Goal: Information Seeking & Learning: Learn about a topic

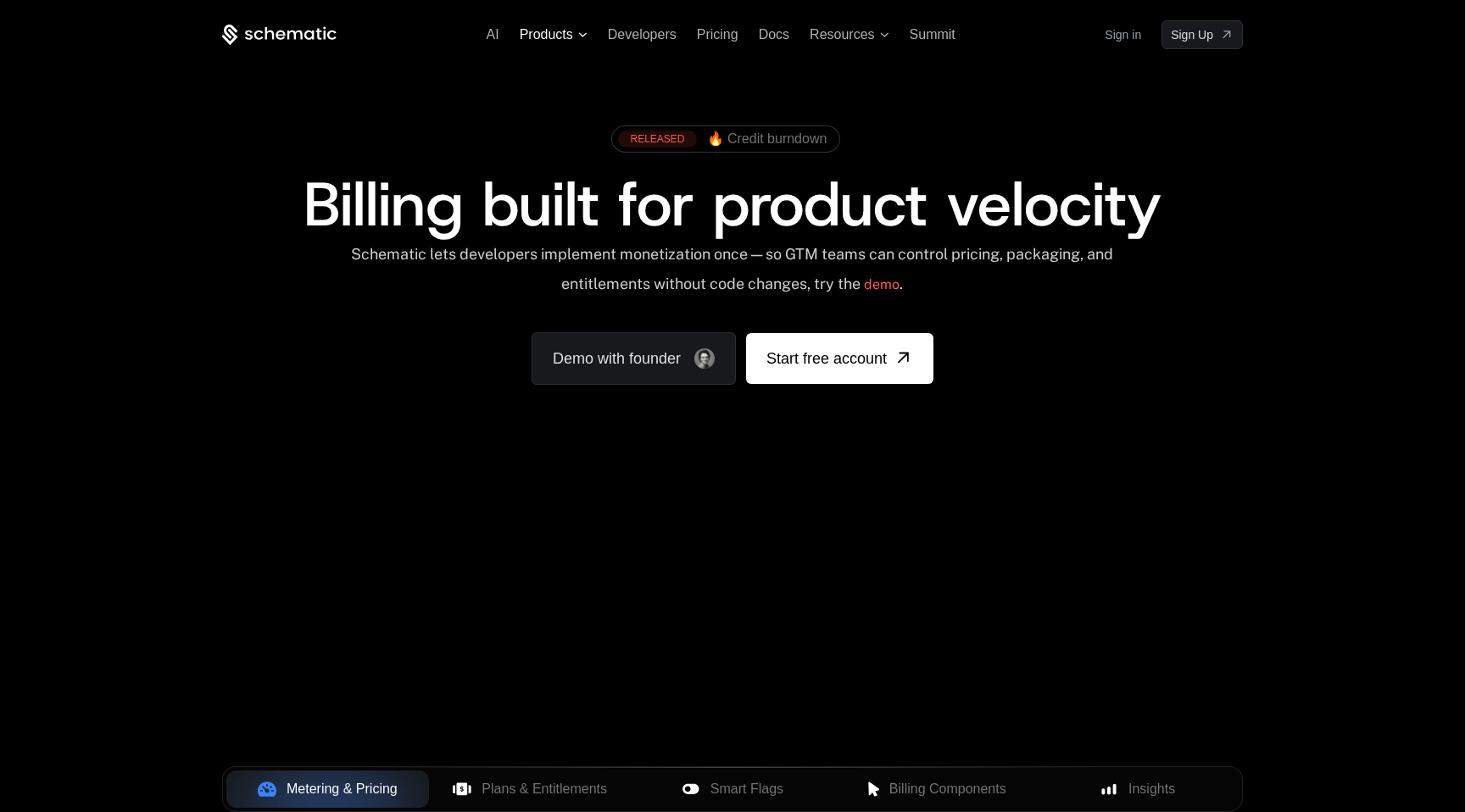
click at [572, 39] on span "Products" at bounding box center [546, 35] width 54 height 15
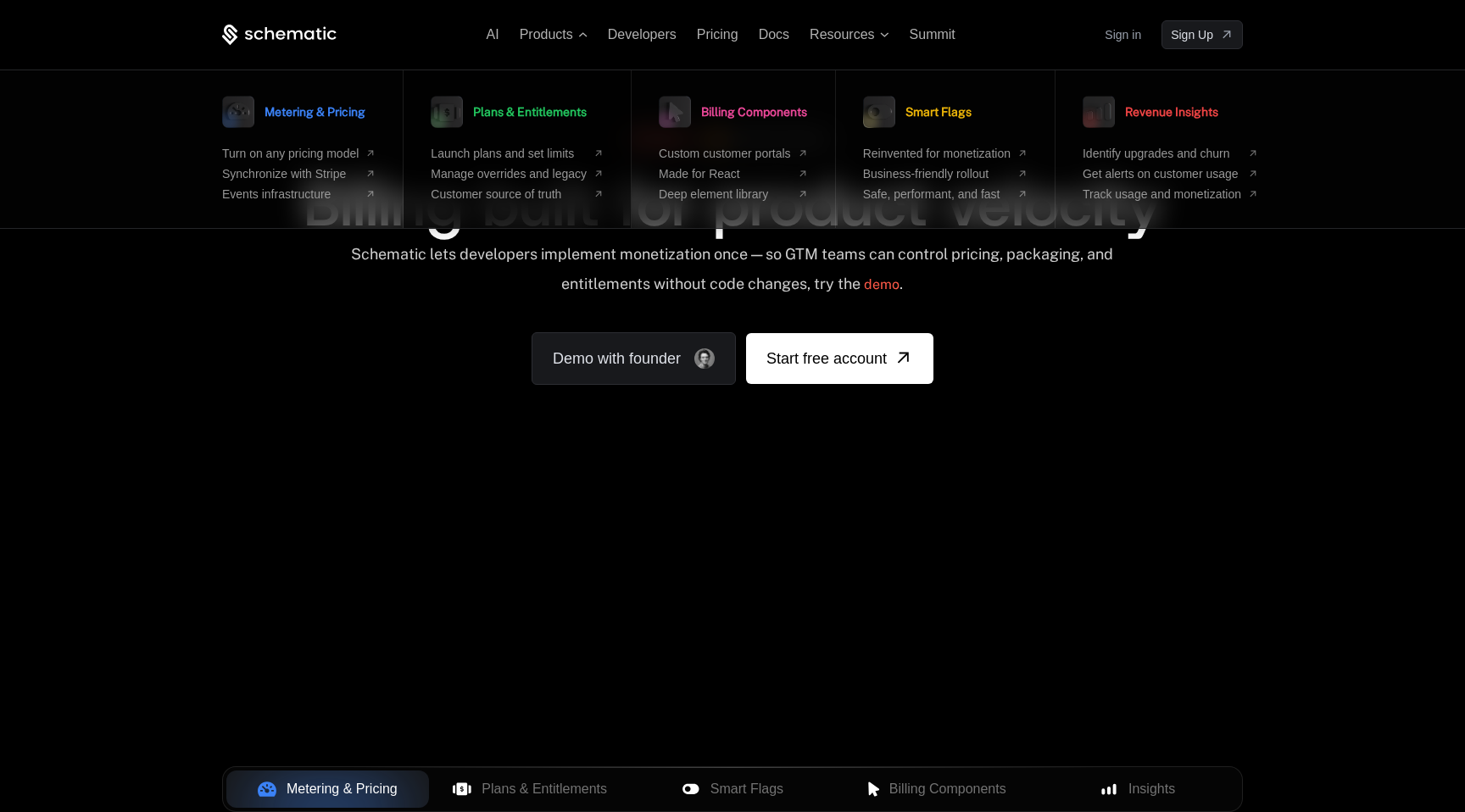
click at [536, 116] on span "Plans & Entitlements" at bounding box center [529, 112] width 114 height 12
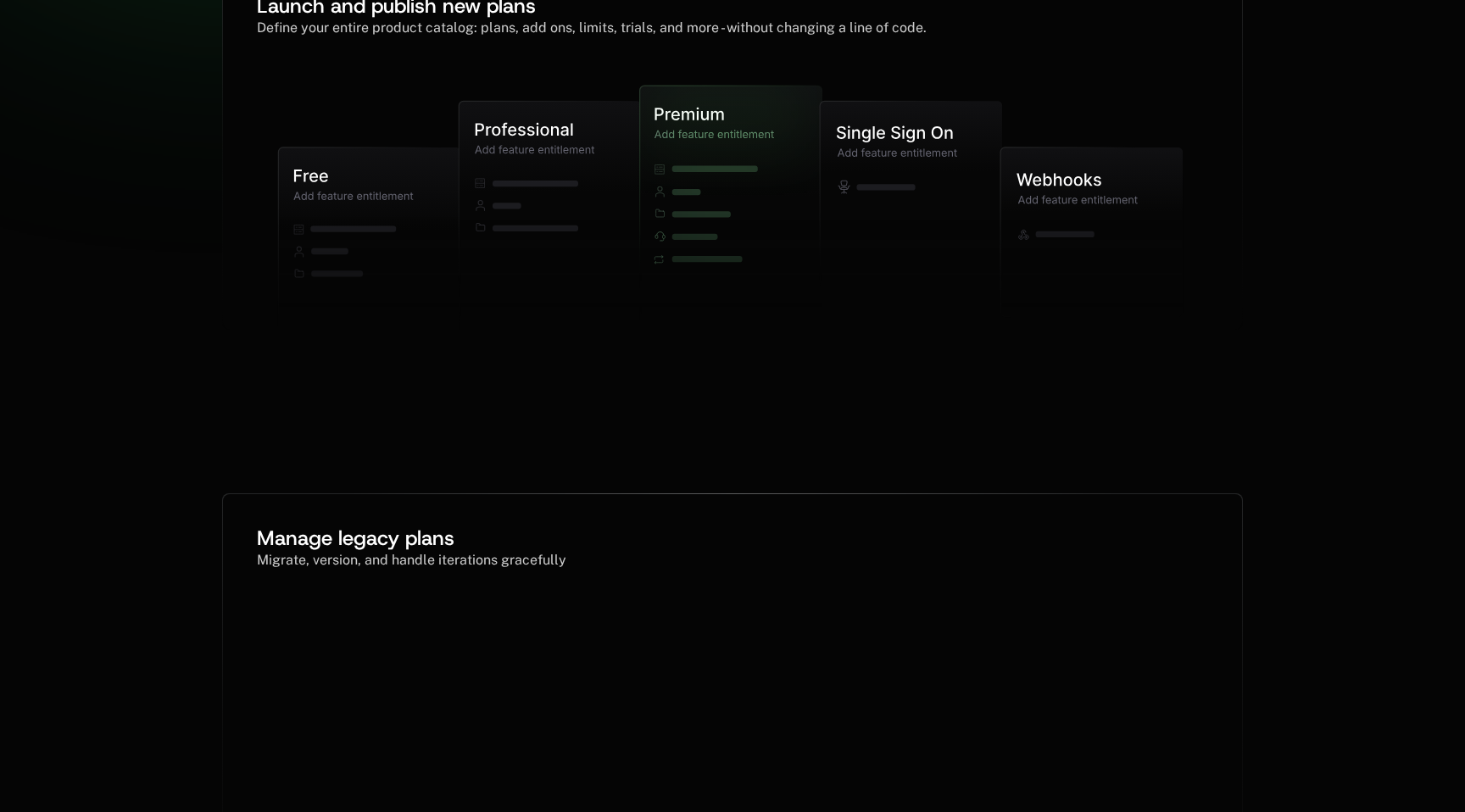
scroll to position [471, 0]
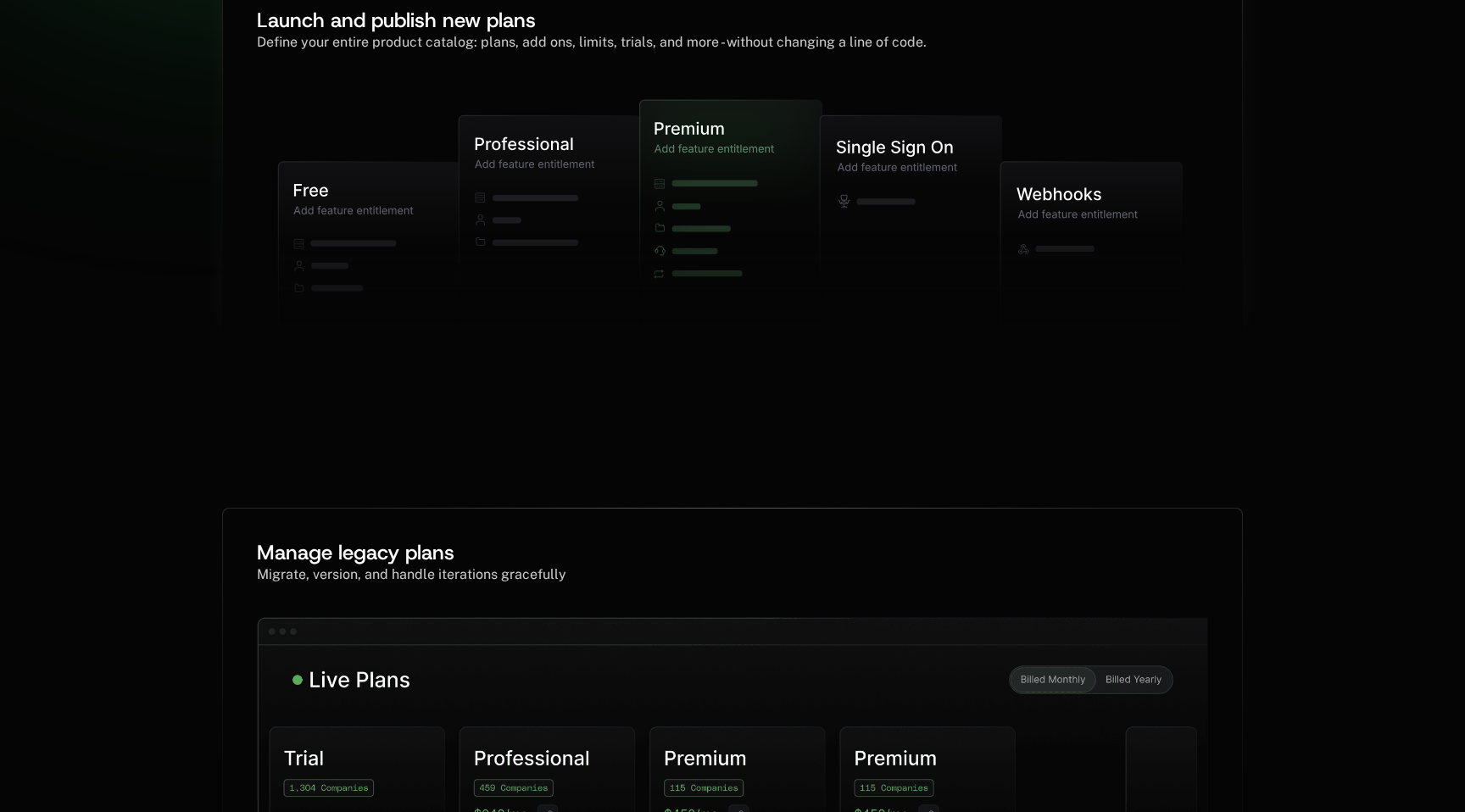
click at [907, 125] on icon at bounding box center [911, 209] width 182 height 186
click at [899, 142] on icon at bounding box center [895, 148] width 9 height 13
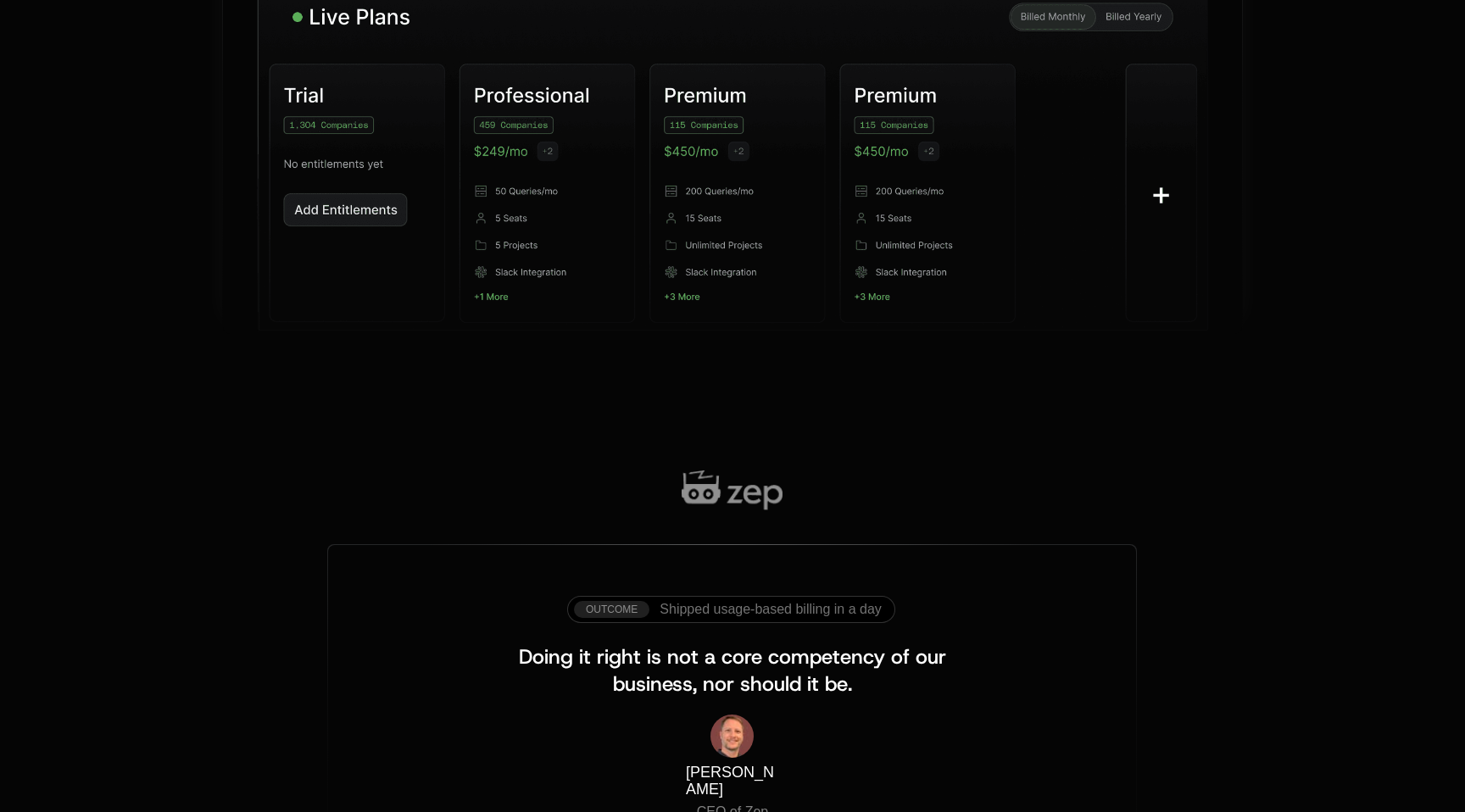
scroll to position [1381, 0]
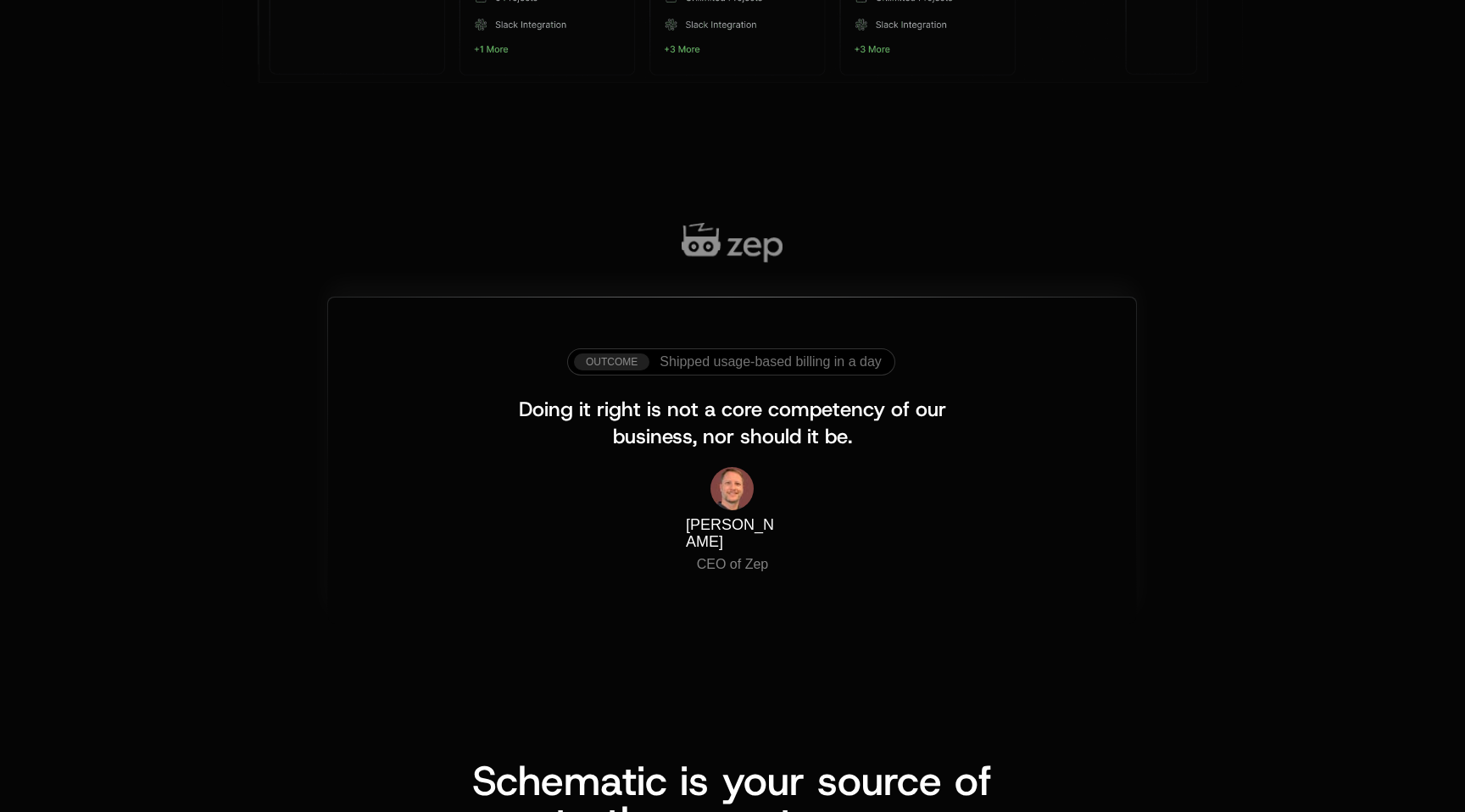
click at [784, 421] on span "Doing it right is not a core competency of our business, nor should it be." at bounding box center [735, 423] width 433 height 55
click at [741, 318] on div "Outcome Shipped usage-based billing in a day Doing it right is not a core compe…" at bounding box center [732, 460] width 808 height 325
click at [741, 354] on span "Shipped usage-based billing in a day" at bounding box center [770, 362] width 222 height 15
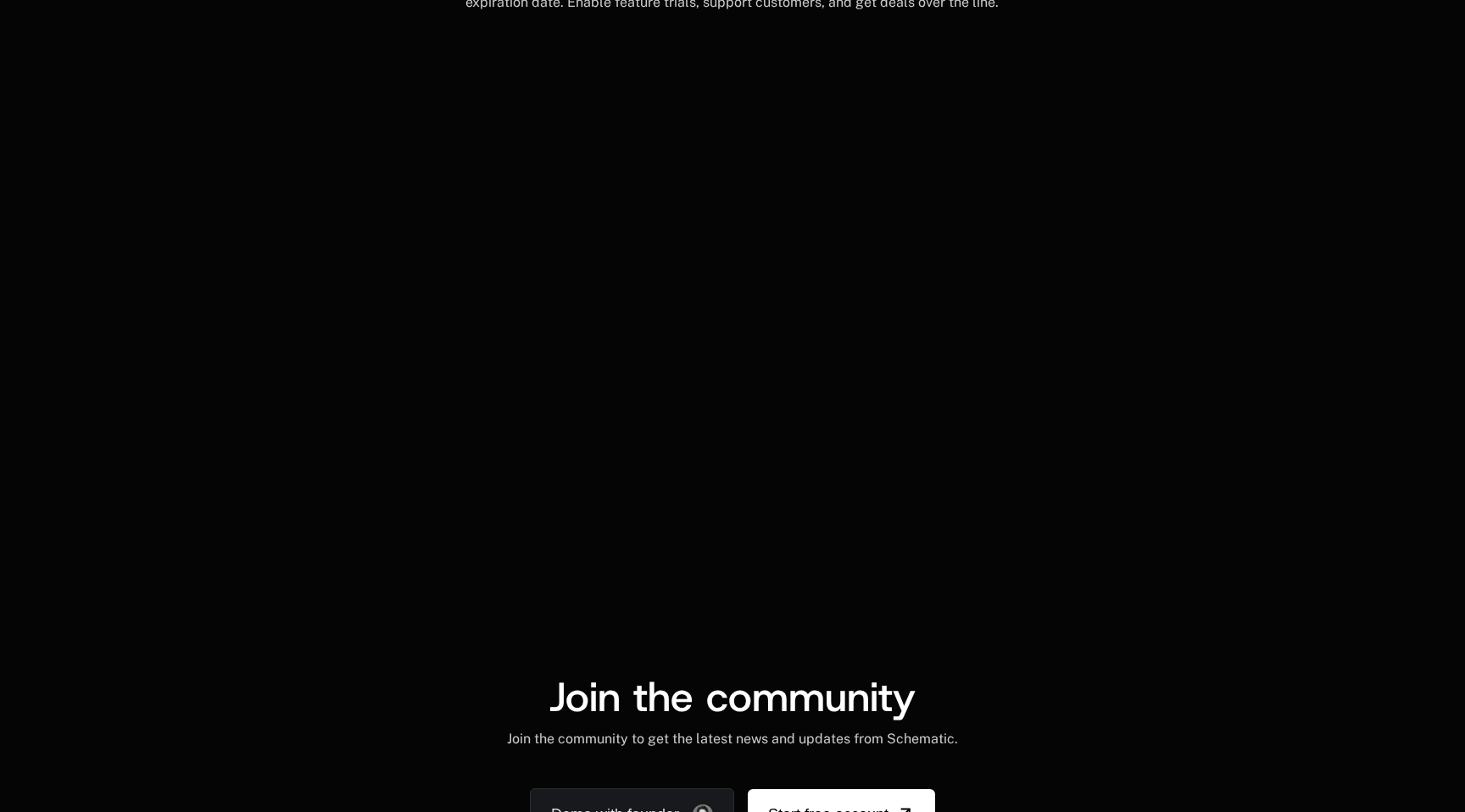
scroll to position [3281, 0]
